Goal: Transaction & Acquisition: Purchase product/service

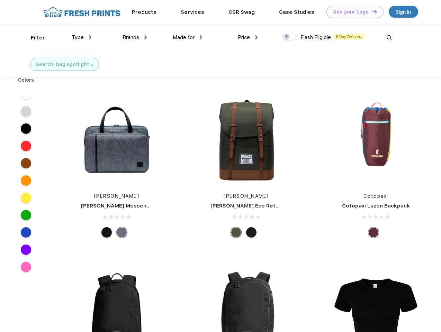
click at [352, 12] on link "Add your Logo Design Tool" at bounding box center [354, 12] width 57 height 12
click at [0, 0] on div "Design Tool" at bounding box center [0, 0] width 0 height 0
click at [371, 11] on link "Add your Logo Design Tool" at bounding box center [354, 12] width 57 height 12
click at [33, 38] on div "Filter" at bounding box center [38, 38] width 14 height 8
click at [82, 37] on span "Type" at bounding box center [78, 37] width 12 height 6
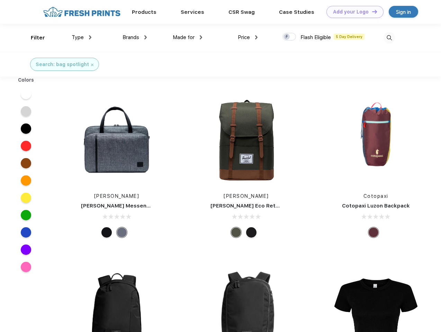
click at [135, 37] on span "Brands" at bounding box center [130, 37] width 17 height 6
click at [187, 37] on span "Made for" at bounding box center [184, 37] width 22 height 6
click at [248, 37] on span "Price" at bounding box center [244, 37] width 12 height 6
click at [289, 37] on div at bounding box center [288, 37] width 13 height 8
click at [287, 37] on input "checkbox" at bounding box center [284, 35] width 4 height 4
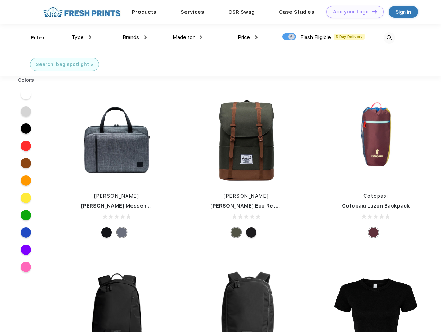
click at [389, 38] on img at bounding box center [388, 37] width 11 height 11
